Goal: Information Seeking & Learning: Find specific fact

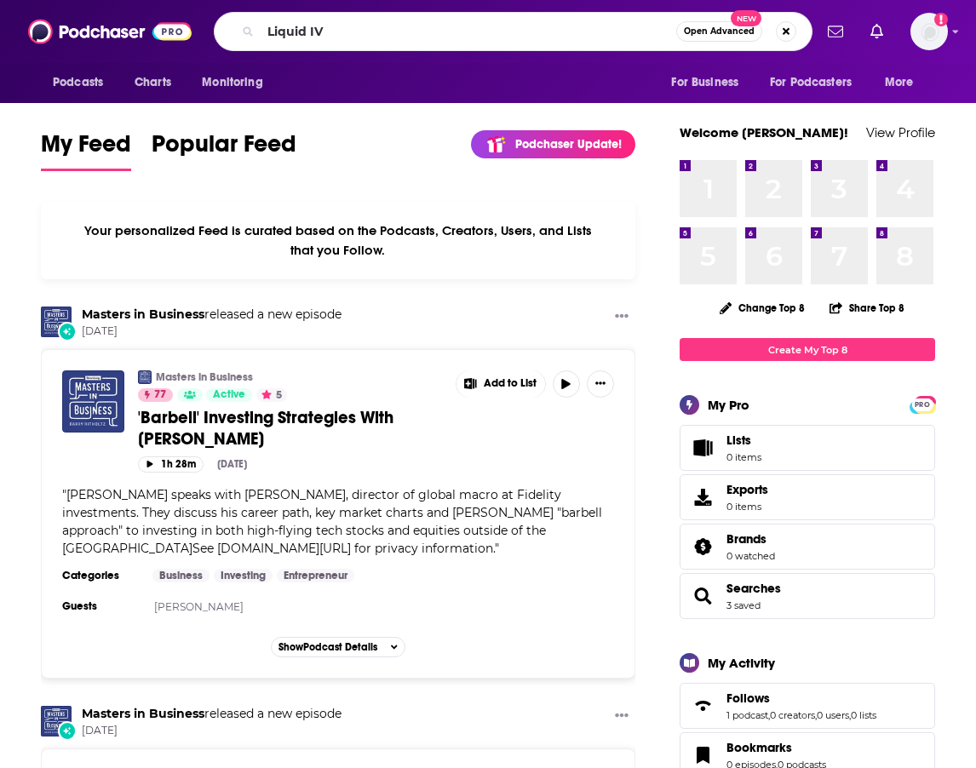
type input "Liquid IV"
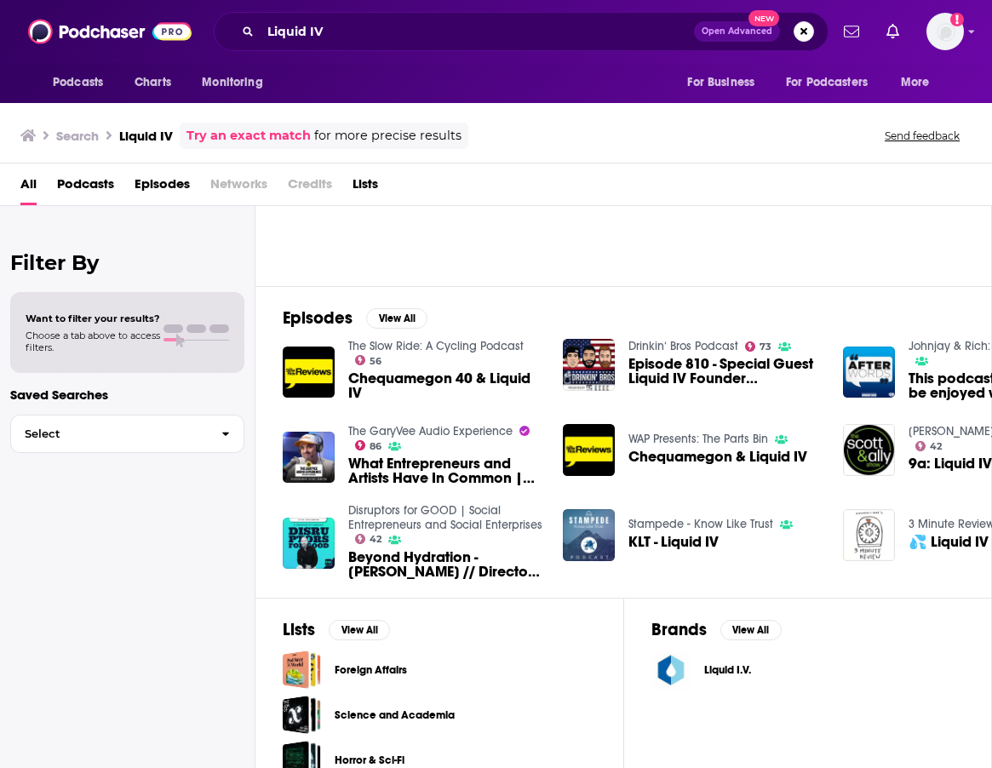
scroll to position [184, 0]
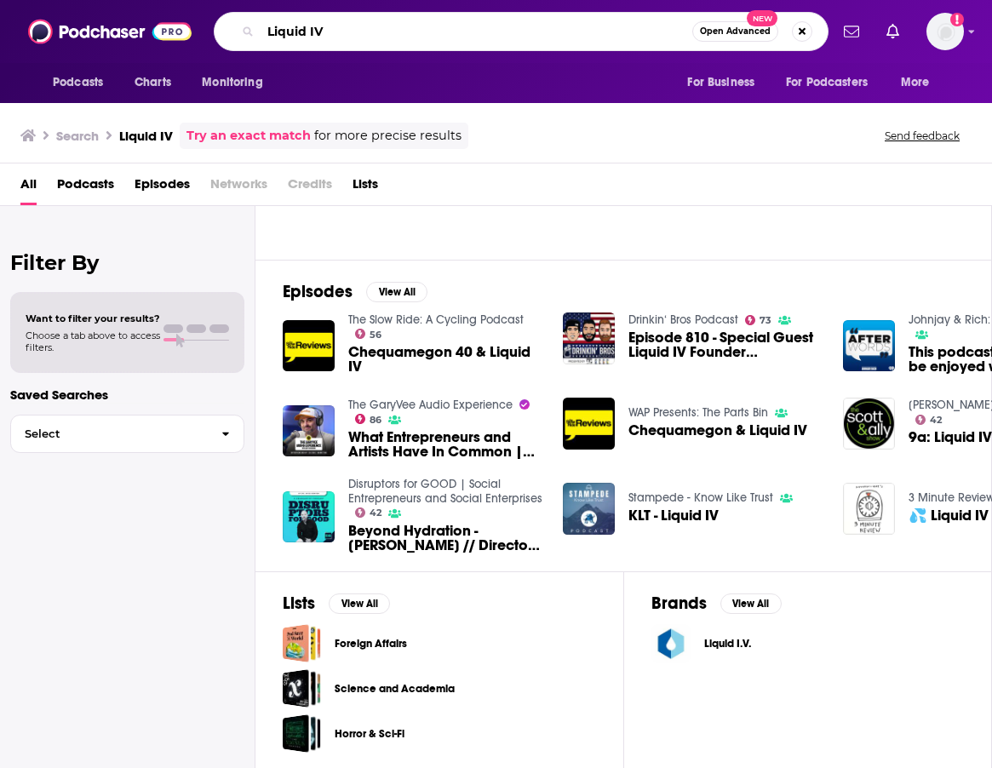
click at [589, 37] on input "Liquid IV" at bounding box center [477, 31] width 432 height 27
drag, startPoint x: 588, startPoint y: 30, endPoint x: 12, endPoint y: 6, distance: 576.9
click at [12, 6] on div "Podcasts Charts Monitoring Liquid IV Open Advanced New For Business For Podcast…" at bounding box center [496, 31] width 992 height 63
type input "[PERSON_NAME]"
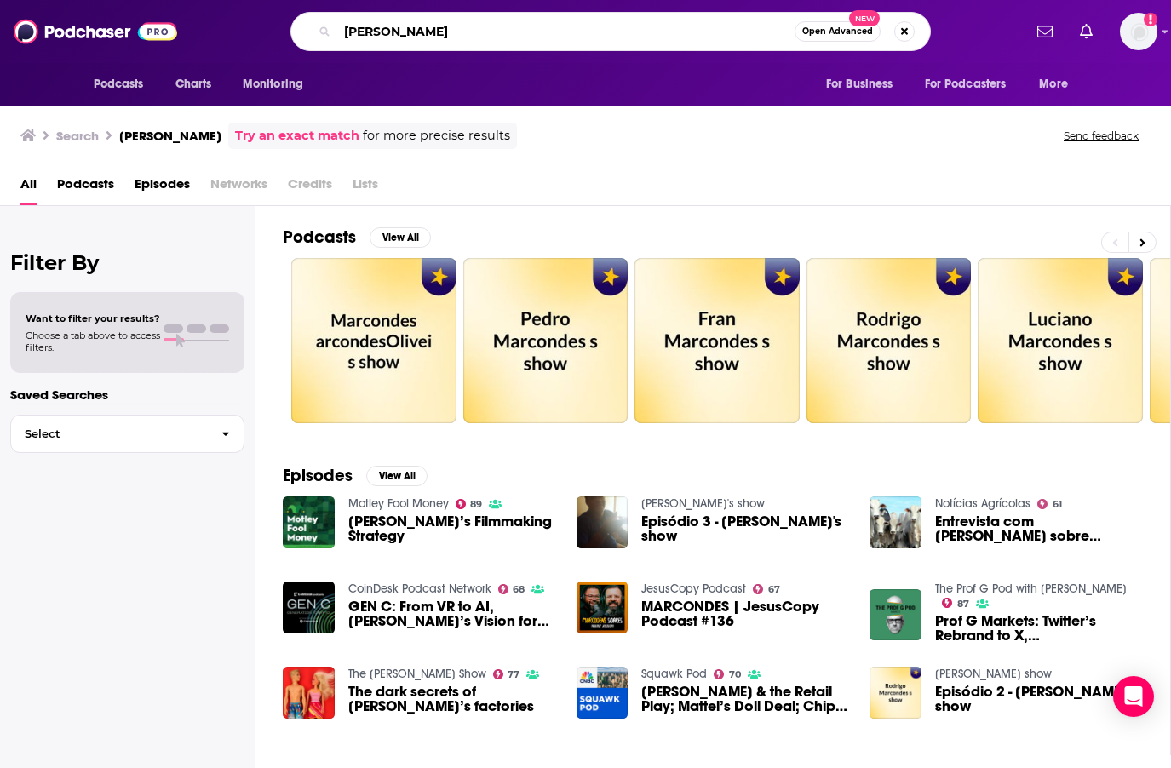
drag, startPoint x: 471, startPoint y: 32, endPoint x: 160, endPoint y: 21, distance: 310.9
click at [160, 21] on div "Podcasts Charts Monitoring [PERSON_NAME] Open Advanced New For Business For Pod…" at bounding box center [585, 31] width 1171 height 63
click at [648, 38] on input "Mattel chief brand" at bounding box center [565, 31] width 457 height 27
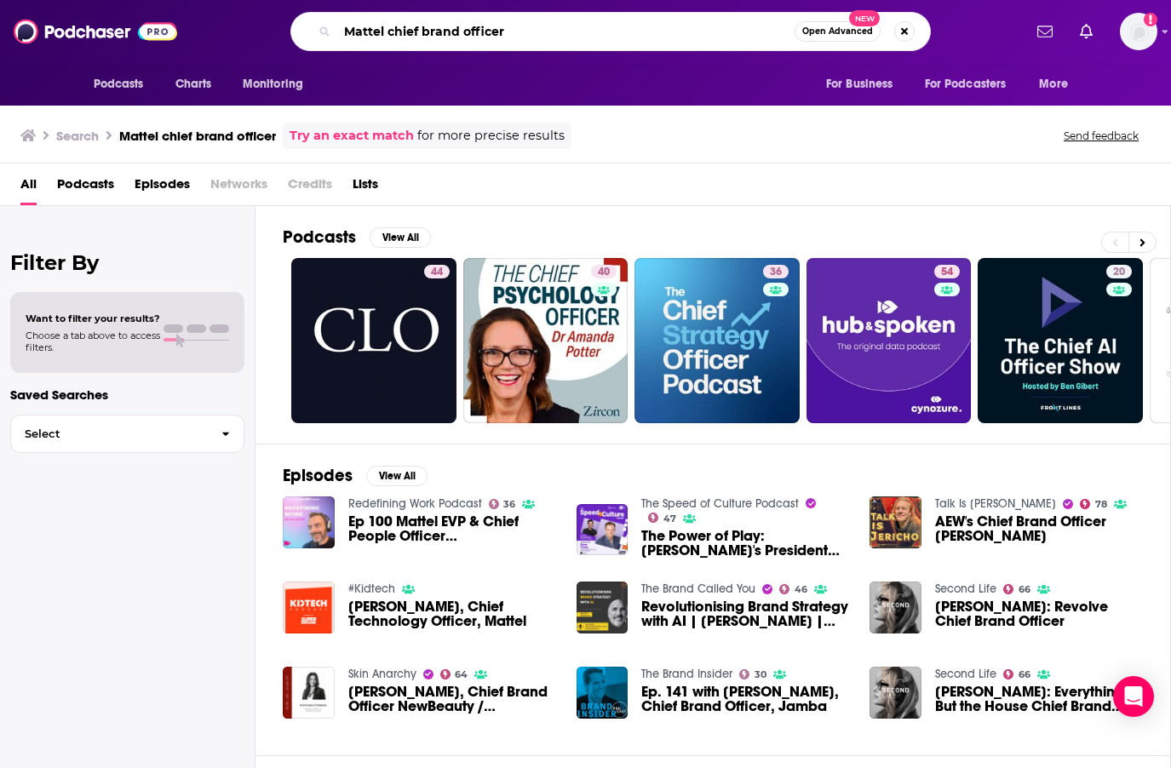
drag, startPoint x: 556, startPoint y: 39, endPoint x: 154, endPoint y: 34, distance: 401.9
click at [154, 34] on div "Podcasts Charts Monitoring Mattel chief brand officer Open Advanced New For Bus…" at bounding box center [585, 31] width 1171 height 63
click at [799, 146] on div "Search Mattel chief brand officer Try an exact match for more precise results S…" at bounding box center [581, 136] width 1123 height 26
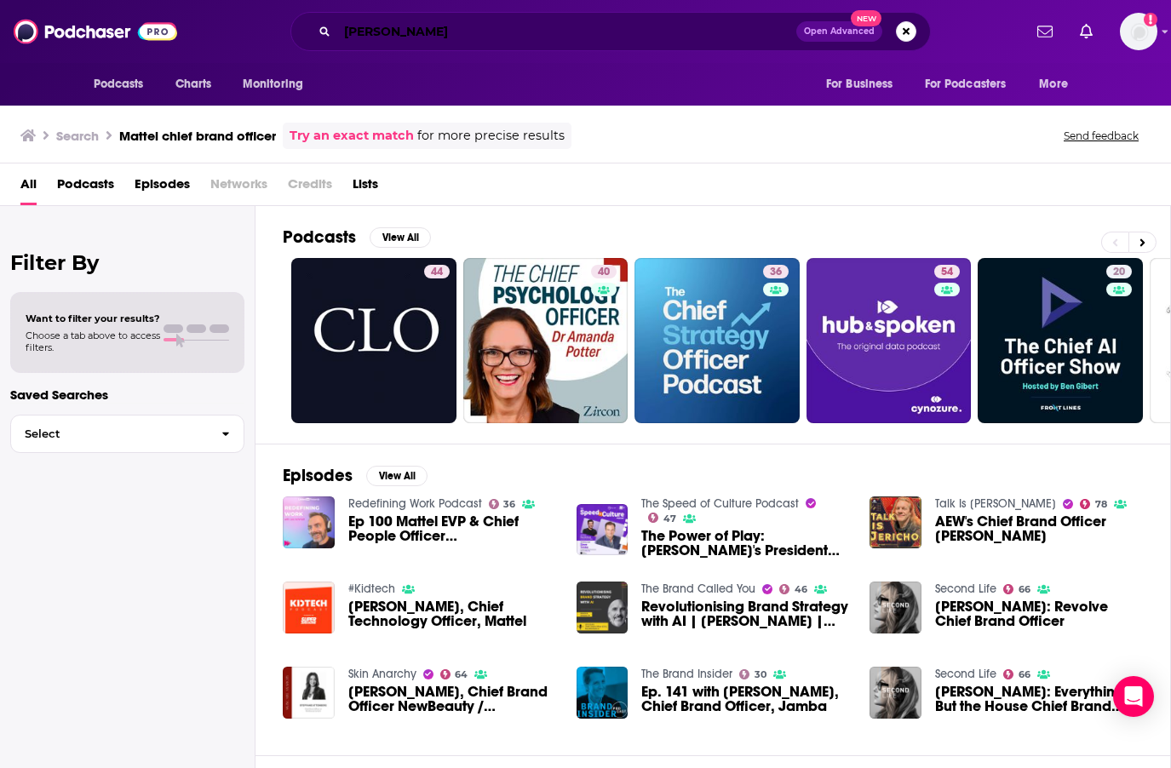
click at [490, 23] on input "[PERSON_NAME]" at bounding box center [566, 31] width 459 height 27
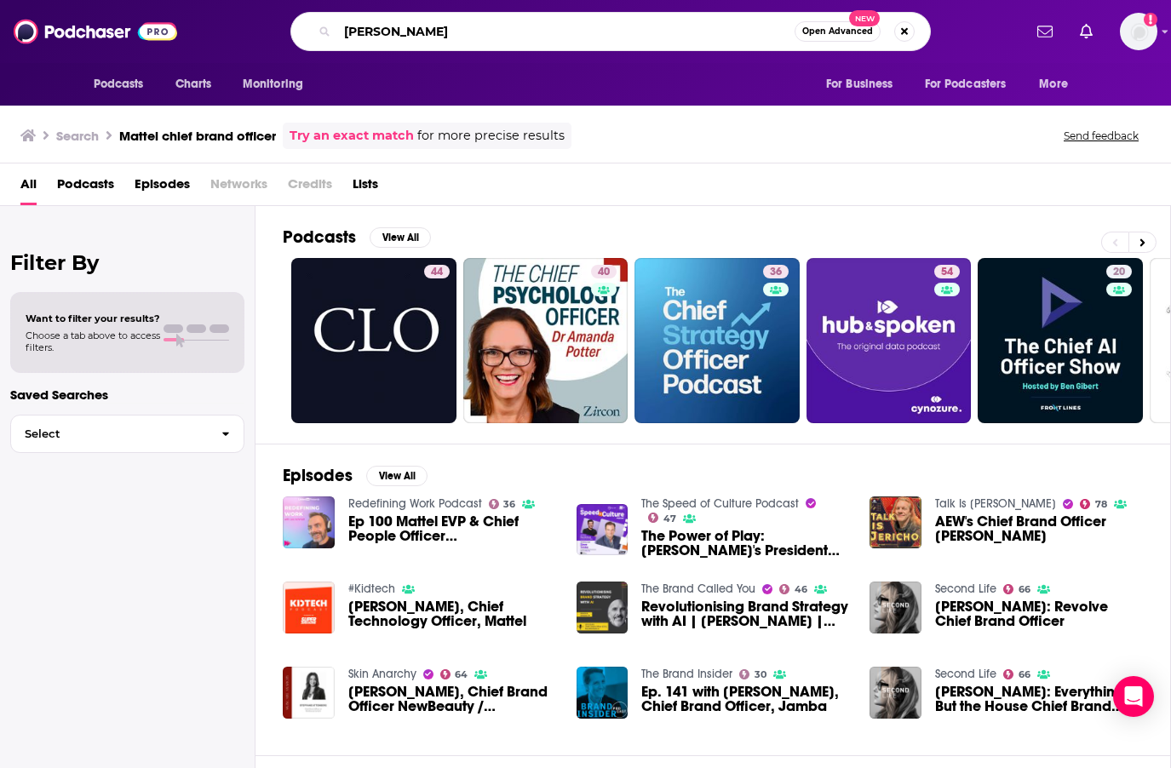
type input "[PERSON_NAME]"
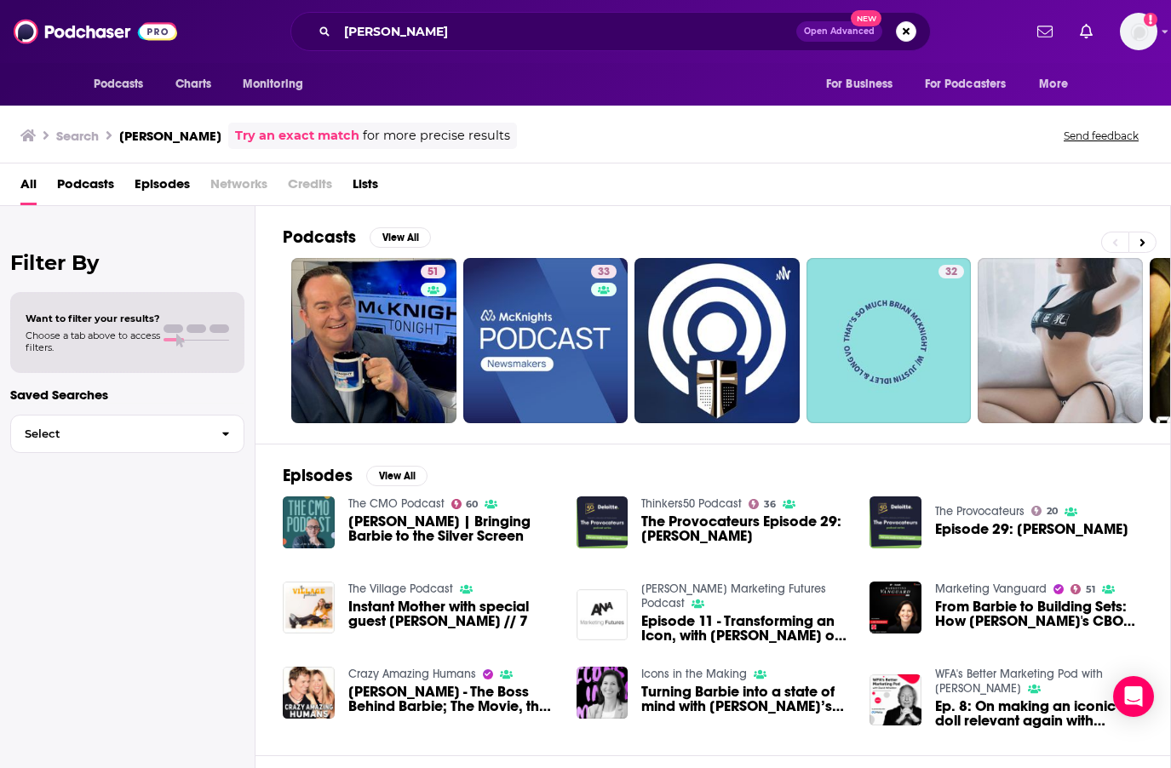
click at [975, 615] on span "From Barbie to Building Sets: How [PERSON_NAME]'s CBO Transforms Legacy Brands …" at bounding box center [1039, 613] width 208 height 29
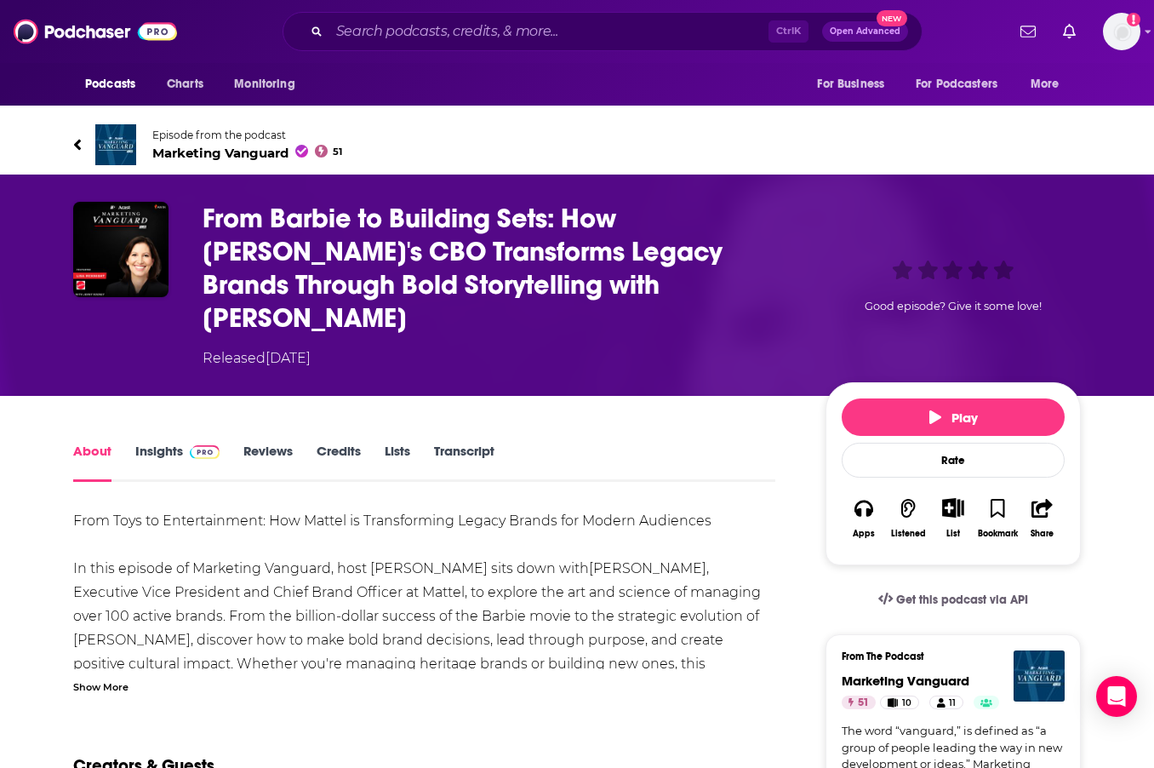
click at [336, 714] on div "Creators & Guests" at bounding box center [424, 755] width 702 height 83
